Goal: Task Accomplishment & Management: Manage account settings

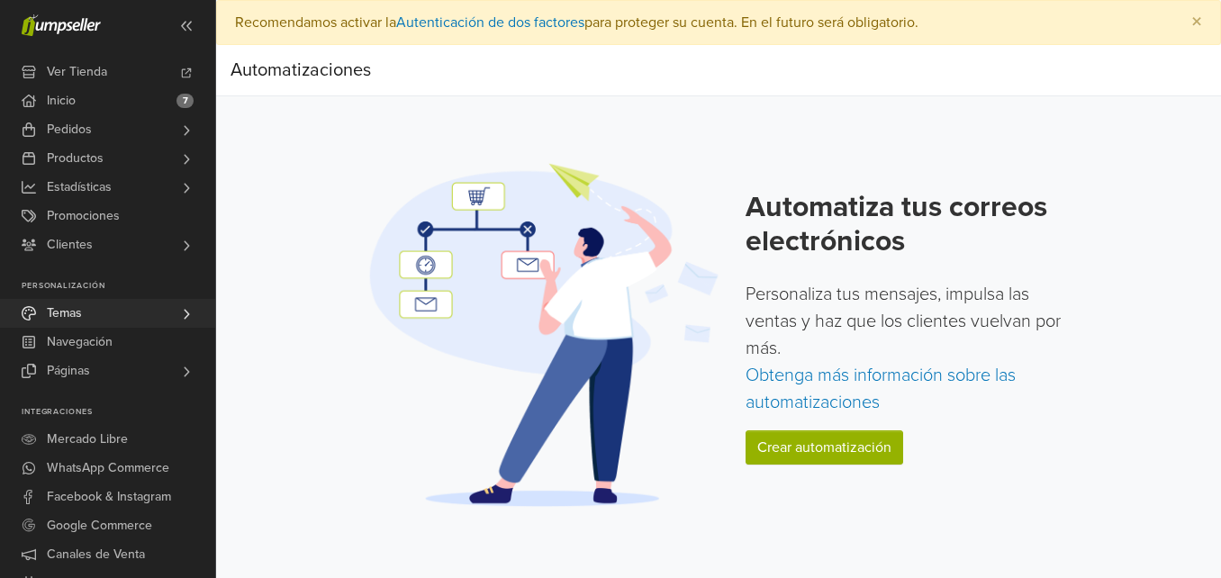
click at [102, 315] on link "Temas" at bounding box center [107, 313] width 215 height 29
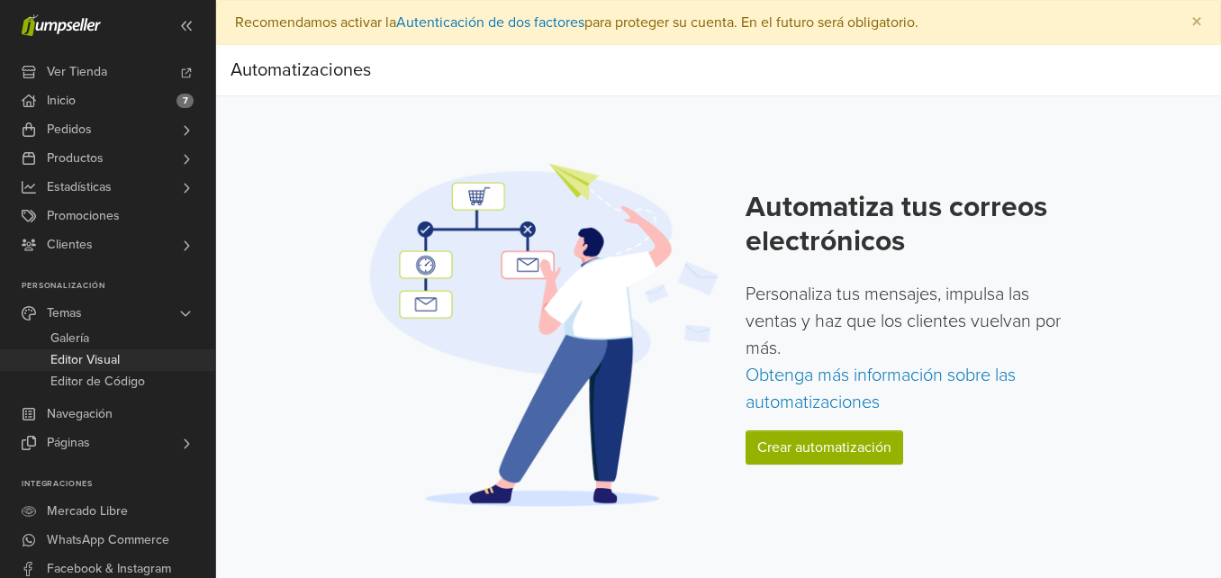
click at [86, 365] on span "Editor Visual" at bounding box center [84, 360] width 69 height 22
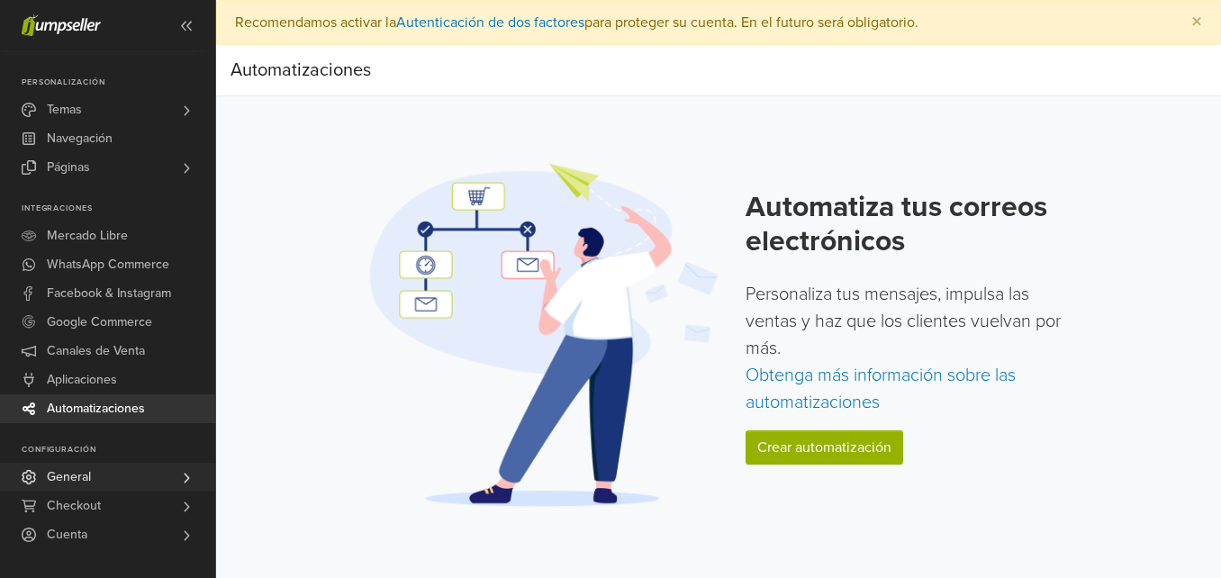
click at [137, 474] on link "General" at bounding box center [107, 477] width 215 height 29
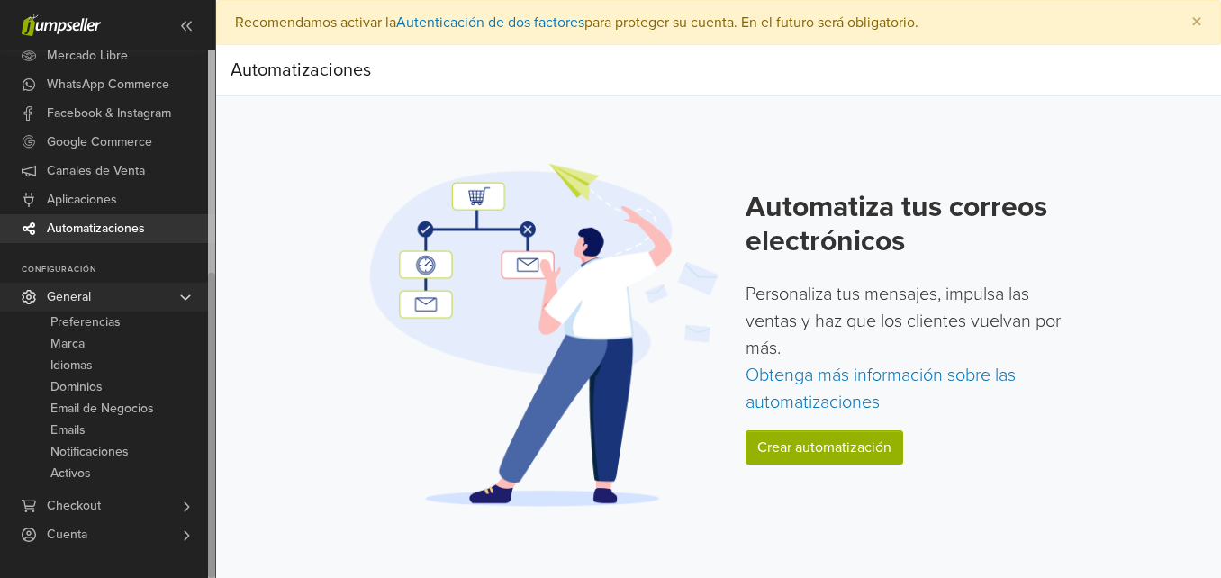
click at [90, 293] on span "General" at bounding box center [69, 297] width 44 height 29
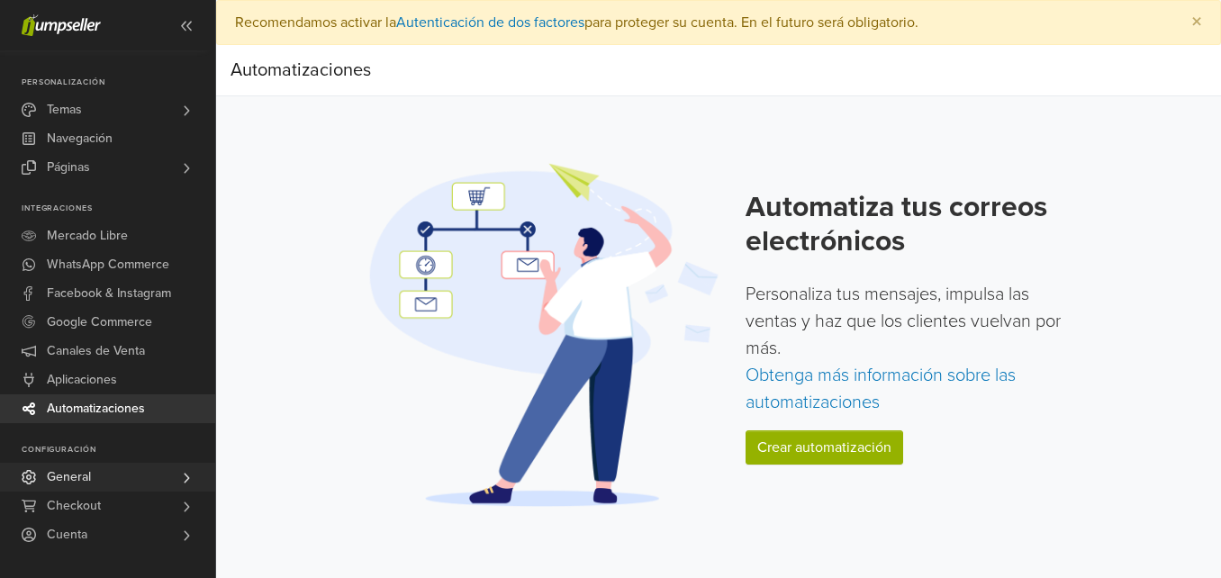
click at [90, 293] on span "Facebook & Instagram" at bounding box center [109, 293] width 124 height 29
click at [87, 477] on span "General" at bounding box center [69, 477] width 44 height 29
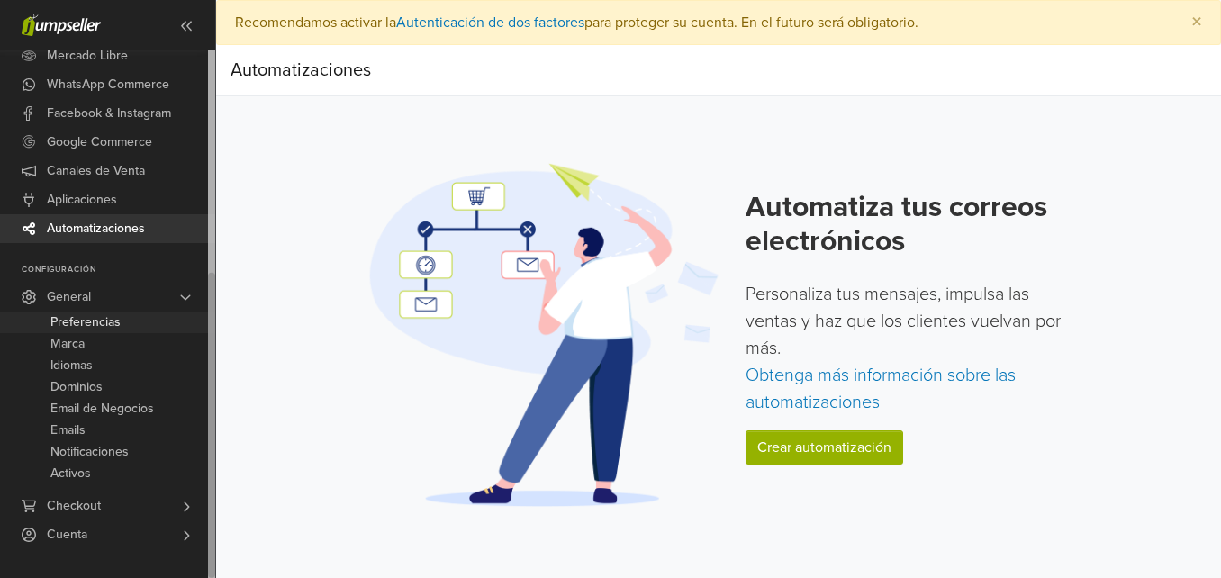
click at [113, 311] on span "Preferencias" at bounding box center [85, 322] width 70 height 22
